Goal: Information Seeking & Learning: Learn about a topic

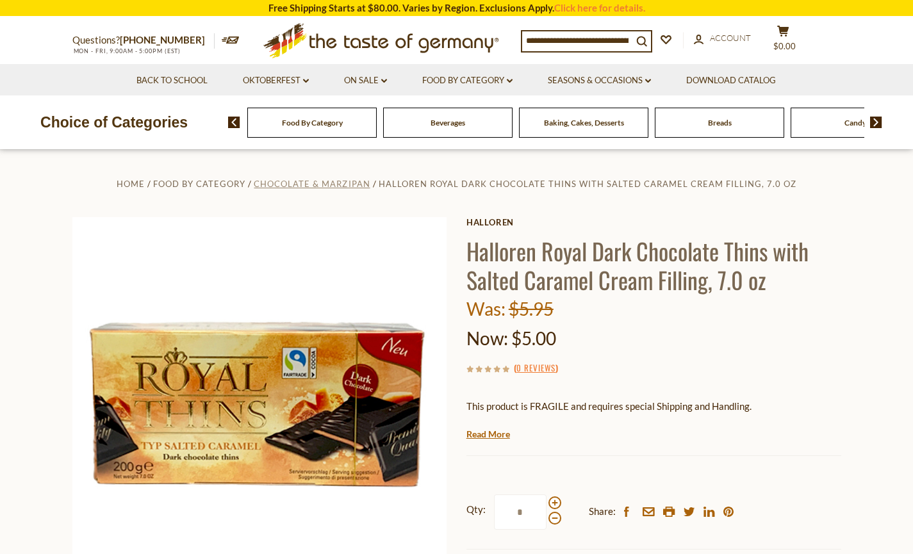
click at [358, 181] on span "Chocolate & Marzipan" at bounding box center [312, 184] width 116 height 10
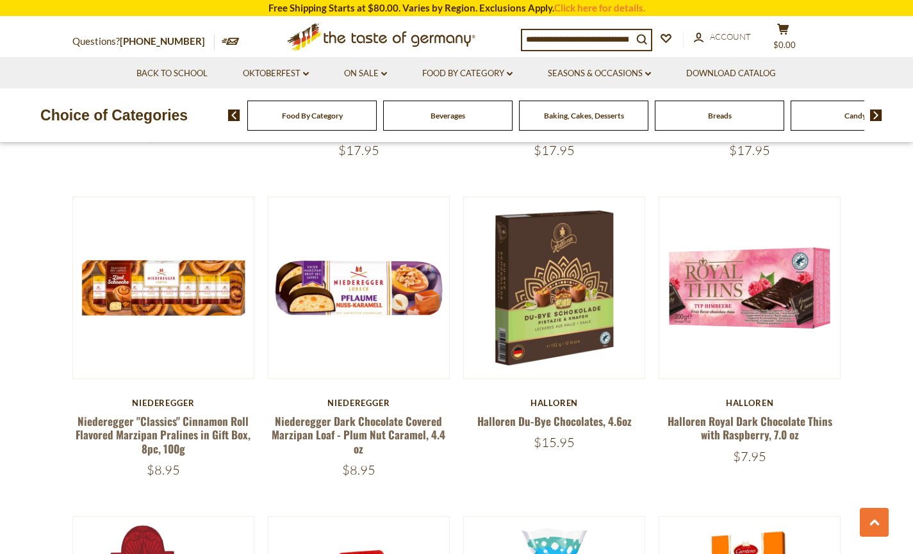
scroll to position [640, 0]
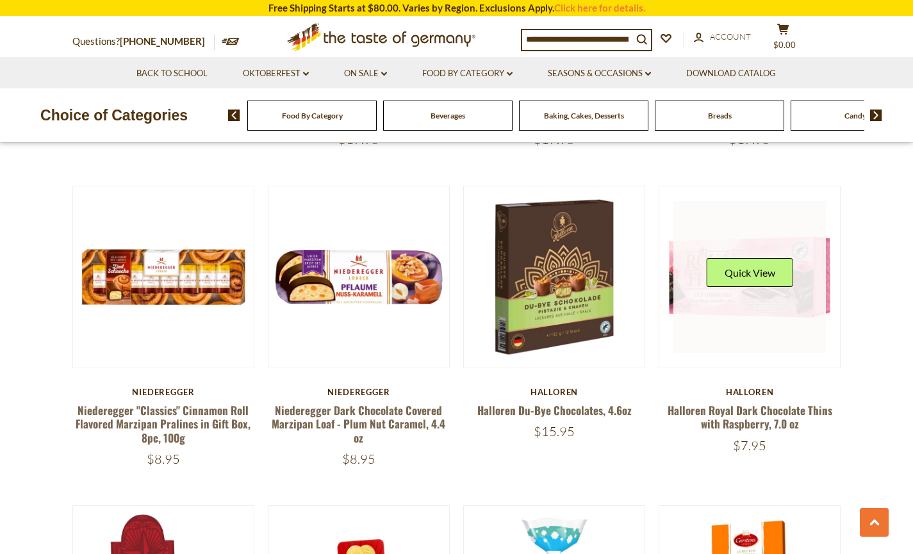
click at [735, 267] on button "Quick View" at bounding box center [749, 272] width 86 height 29
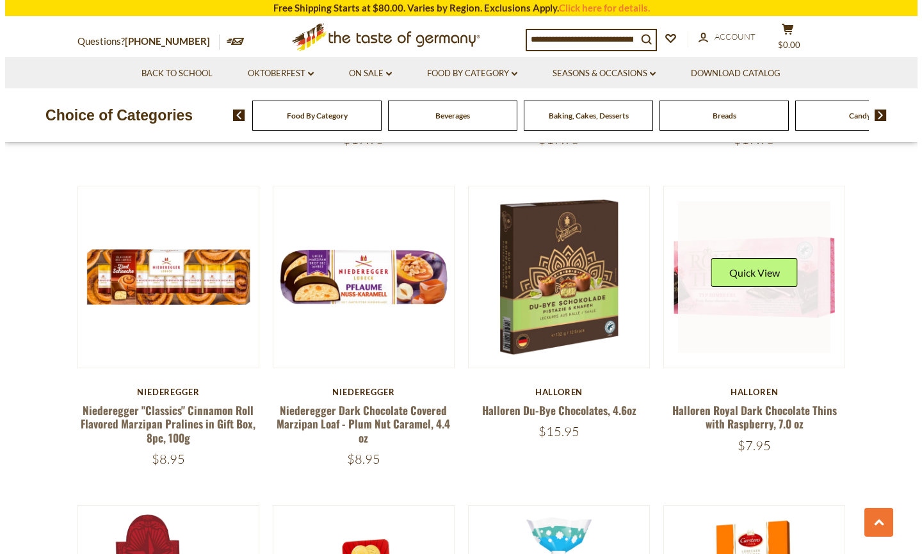
scroll to position [642, 0]
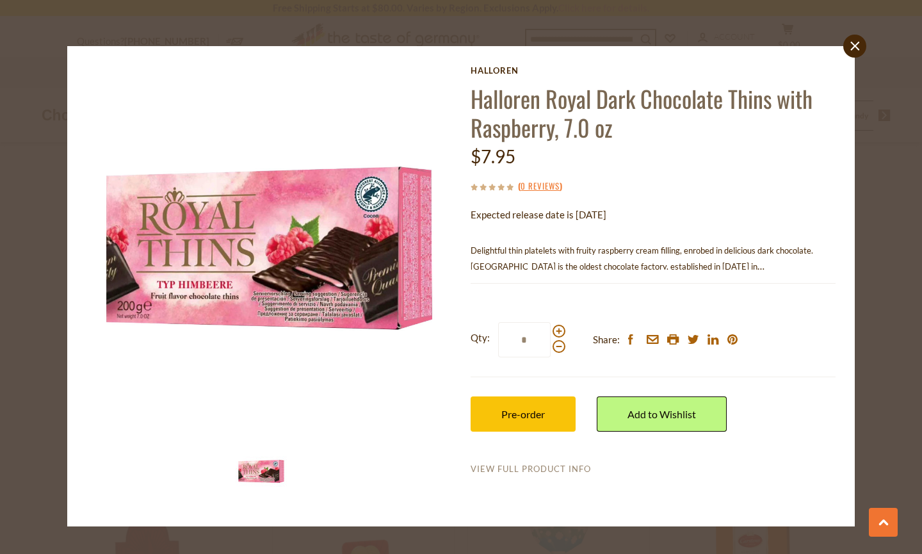
click at [569, 469] on link "View Full Product Info" at bounding box center [531, 470] width 120 height 12
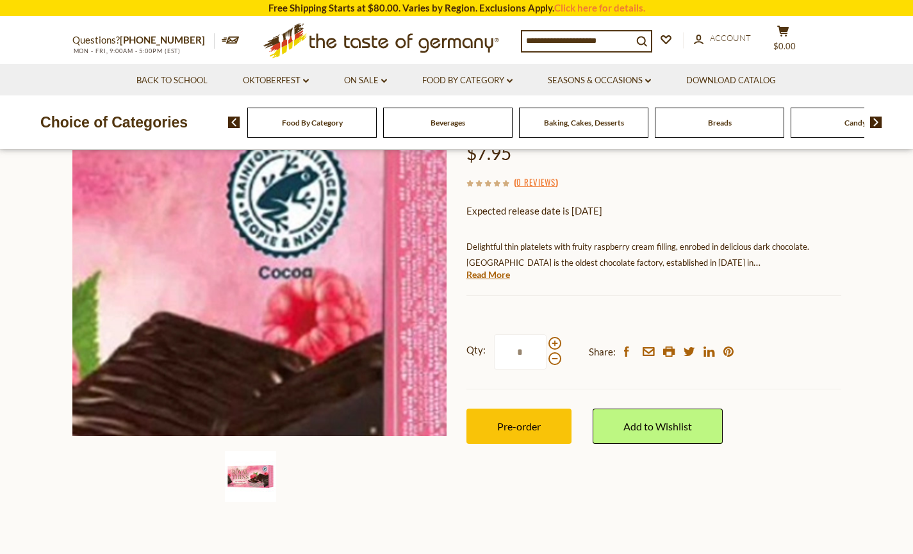
scroll to position [213, 0]
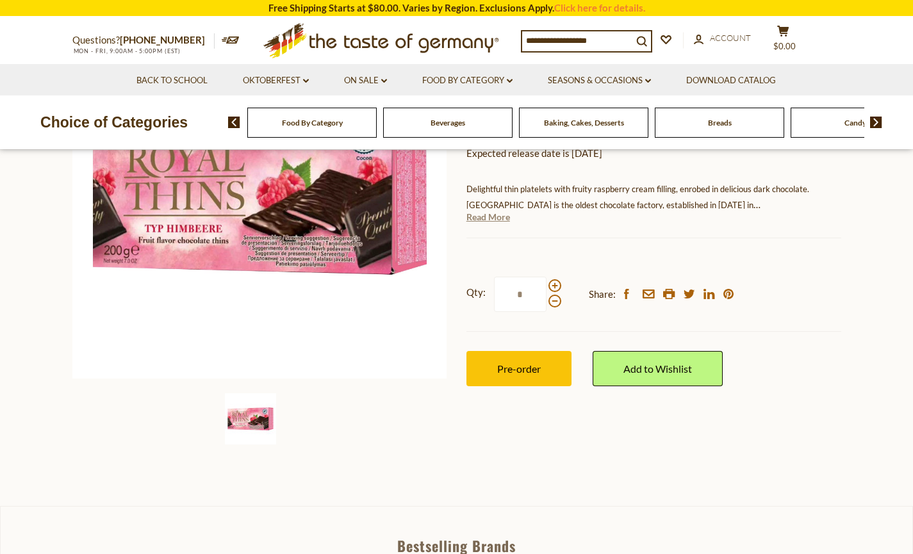
click at [484, 215] on link "Read More" at bounding box center [488, 217] width 44 height 13
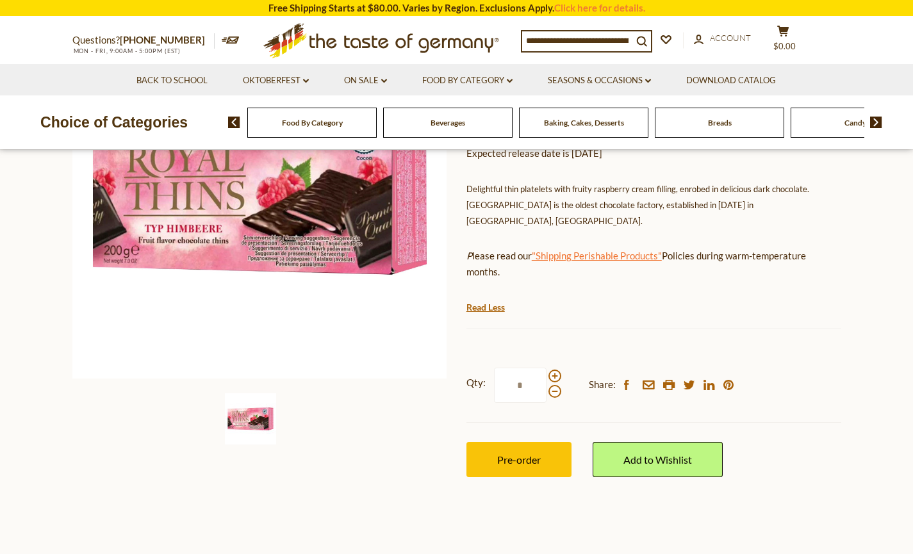
click at [590, 250] on link ""Shipping Perishable Products"" at bounding box center [597, 256] width 130 height 12
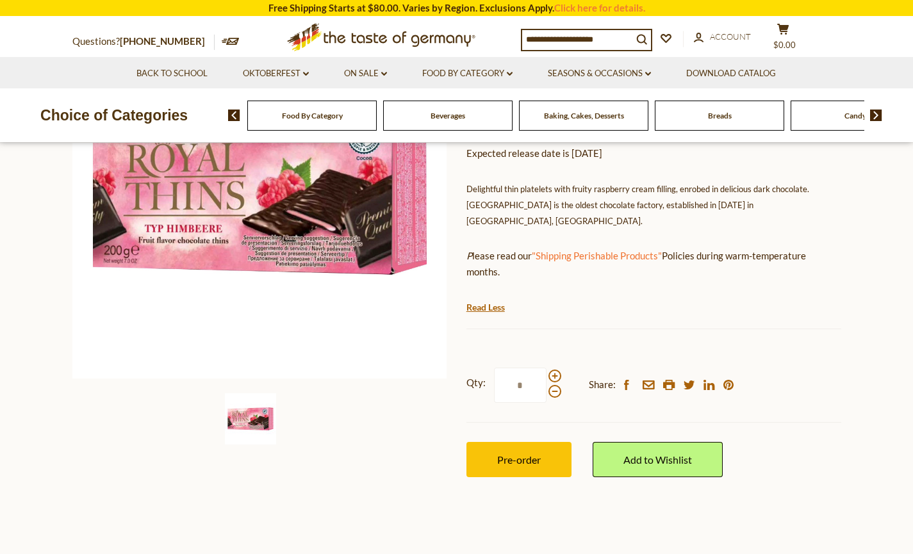
scroll to position [0, 0]
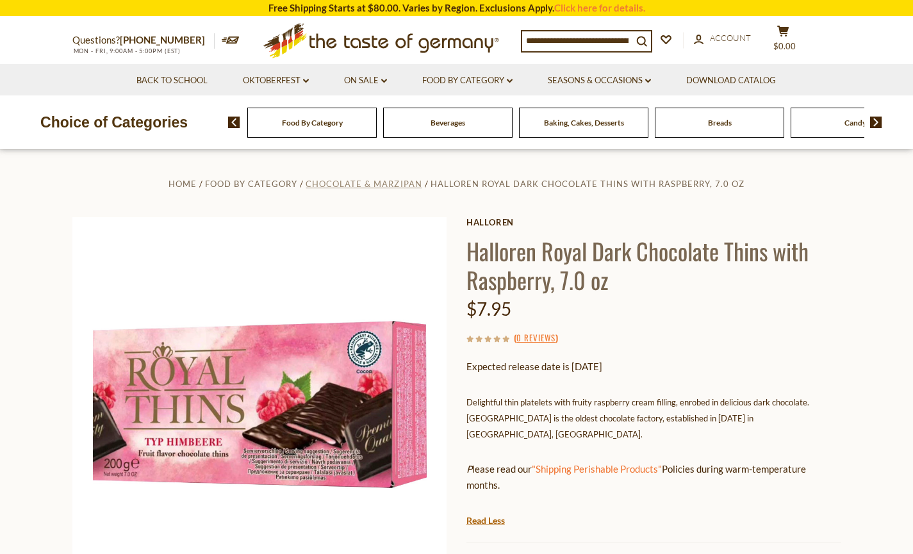
click at [384, 184] on span "Chocolate & Marzipan" at bounding box center [364, 184] width 116 height 10
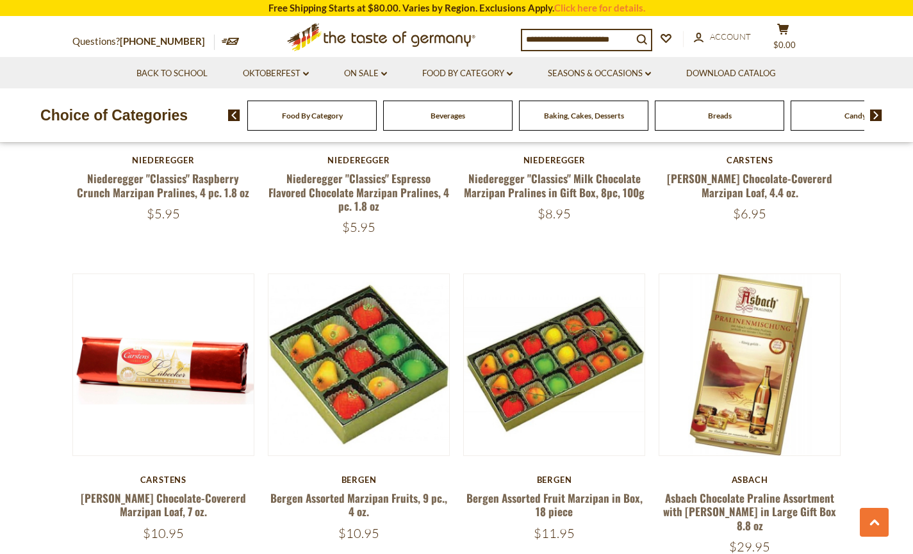
scroll to position [2989, 0]
